Goal: Navigation & Orientation: Find specific page/section

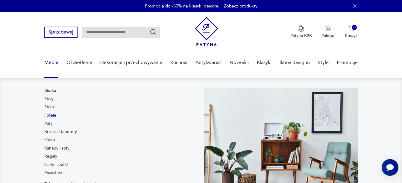
click at [50, 114] on link "Fotele" at bounding box center [50, 116] width 12 height 6
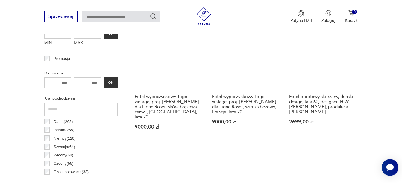
scroll to position [259, 0]
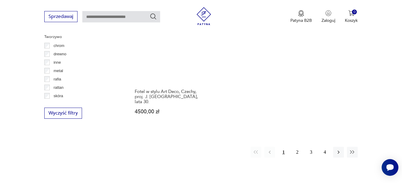
scroll to position [873, 0]
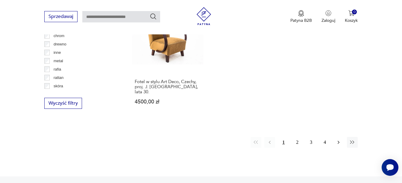
click at [337, 139] on icon "button" at bounding box center [339, 142] width 6 height 6
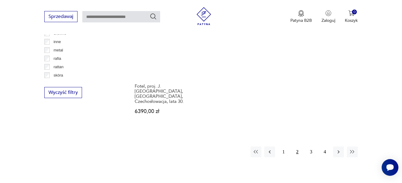
scroll to position [886, 0]
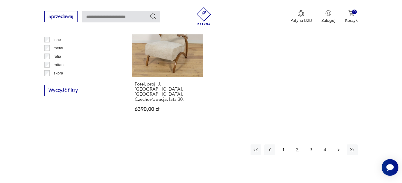
click at [339, 148] on icon "button" at bounding box center [339, 149] width 2 height 3
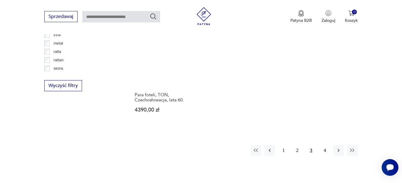
scroll to position [893, 0]
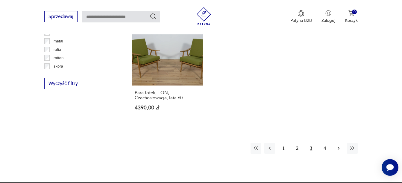
click at [339, 147] on icon "button" at bounding box center [339, 148] width 2 height 3
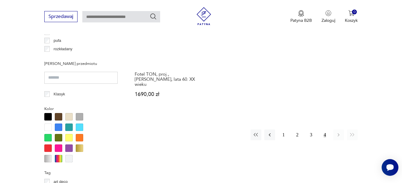
scroll to position [515, 0]
